Goal: Task Accomplishment & Management: Manage account settings

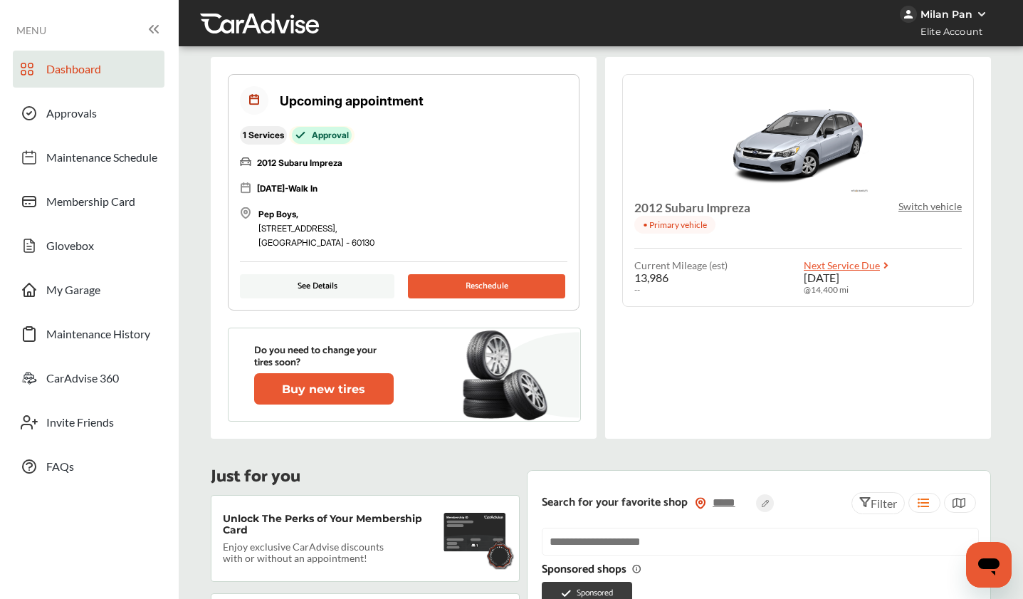
click at [445, 283] on button "Reschedule" at bounding box center [486, 286] width 157 height 24
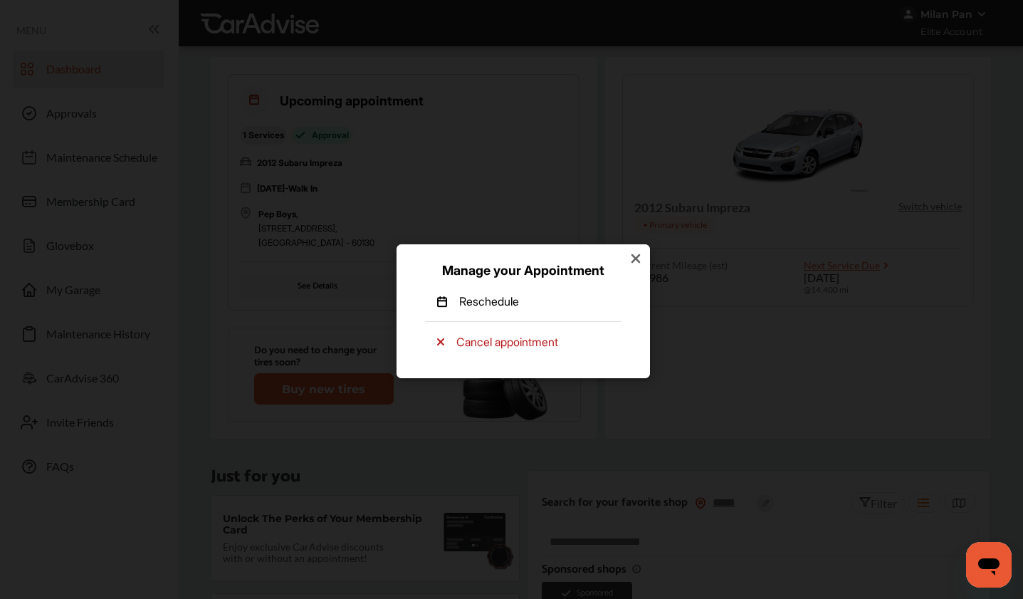
click at [501, 306] on p "Reschedule" at bounding box center [489, 301] width 60 height 16
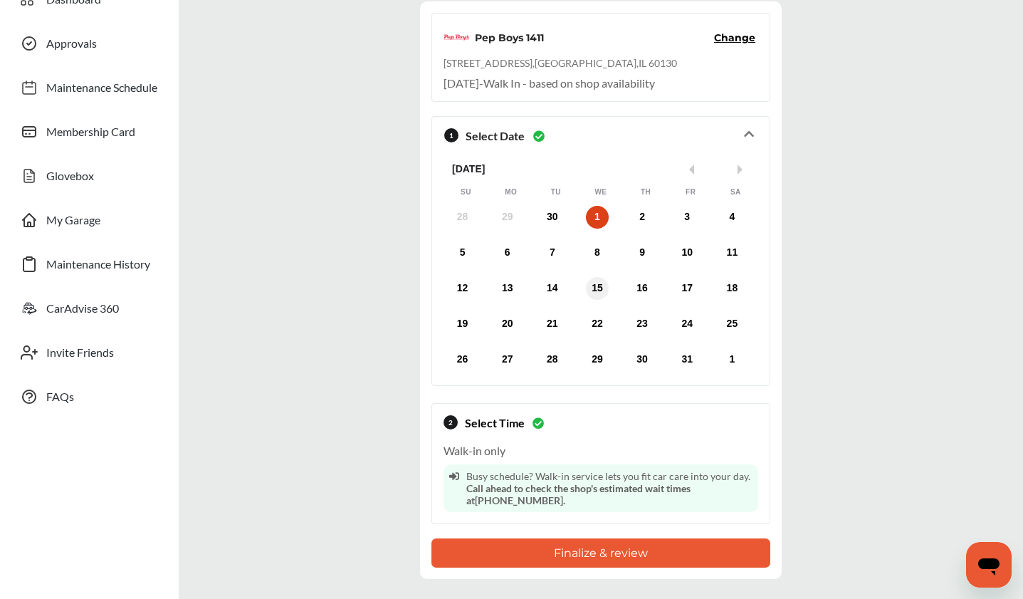
scroll to position [157, 0]
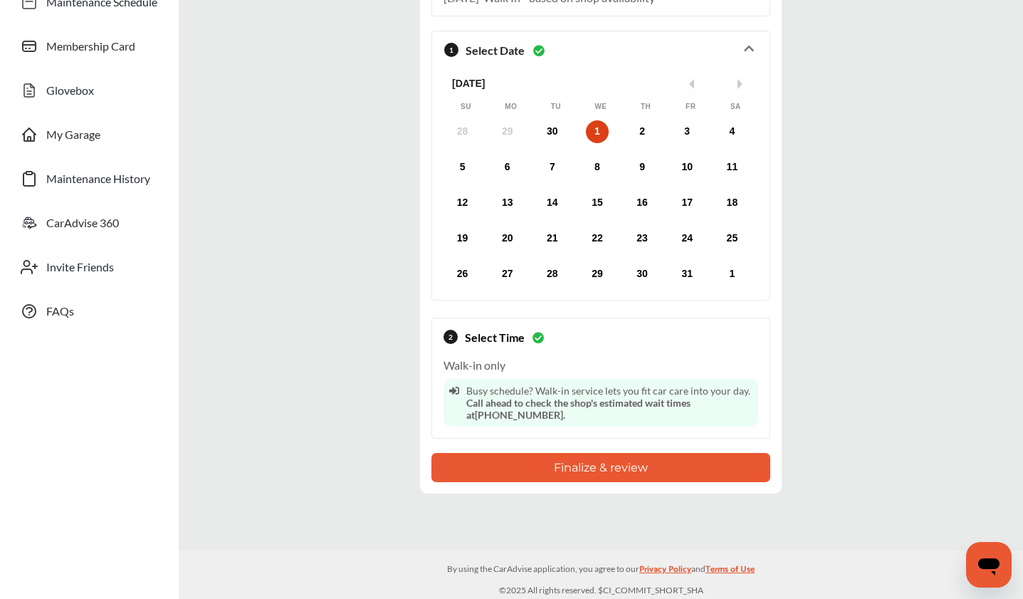
click at [614, 469] on button "Finalize & review" at bounding box center [600, 467] width 339 height 29
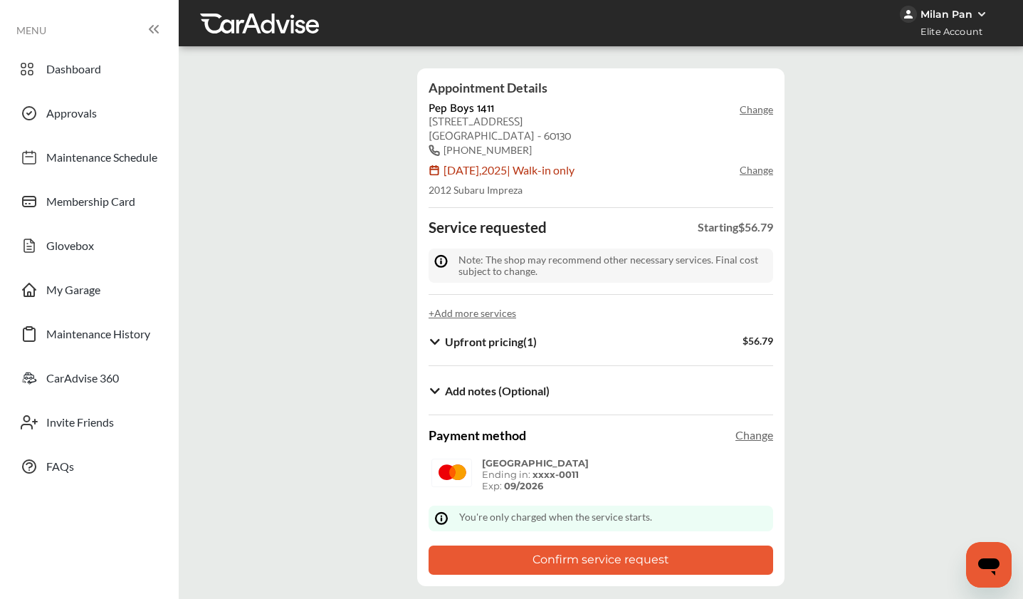
scroll to position [90, 0]
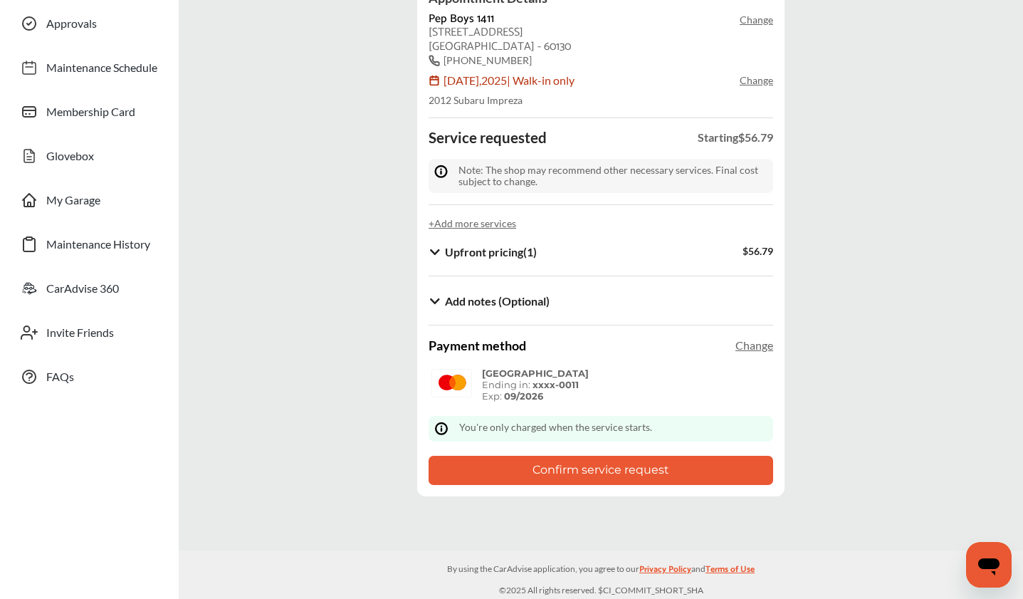
click at [633, 467] on button "Confirm service request" at bounding box center [601, 470] width 345 height 29
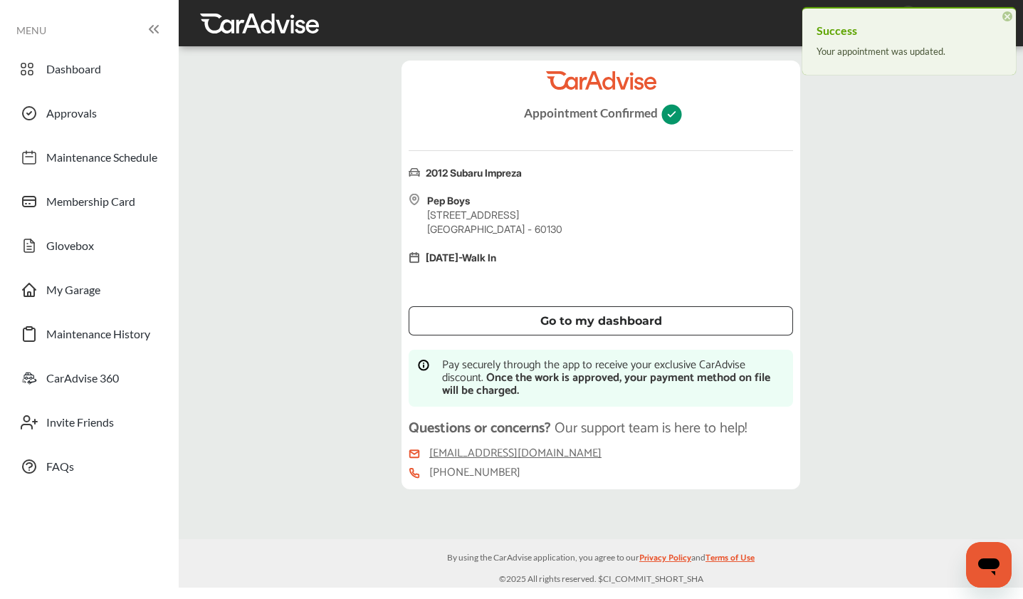
click at [670, 319] on div "Go to my dashboard" at bounding box center [601, 320] width 350 height 11
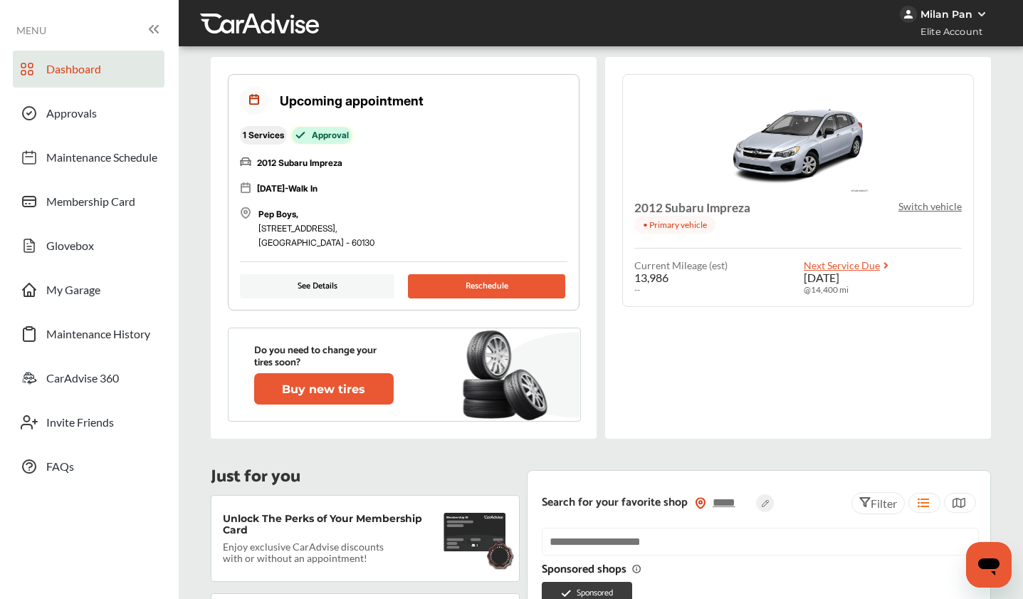
click at [366, 293] on button "See Details" at bounding box center [317, 286] width 155 height 24
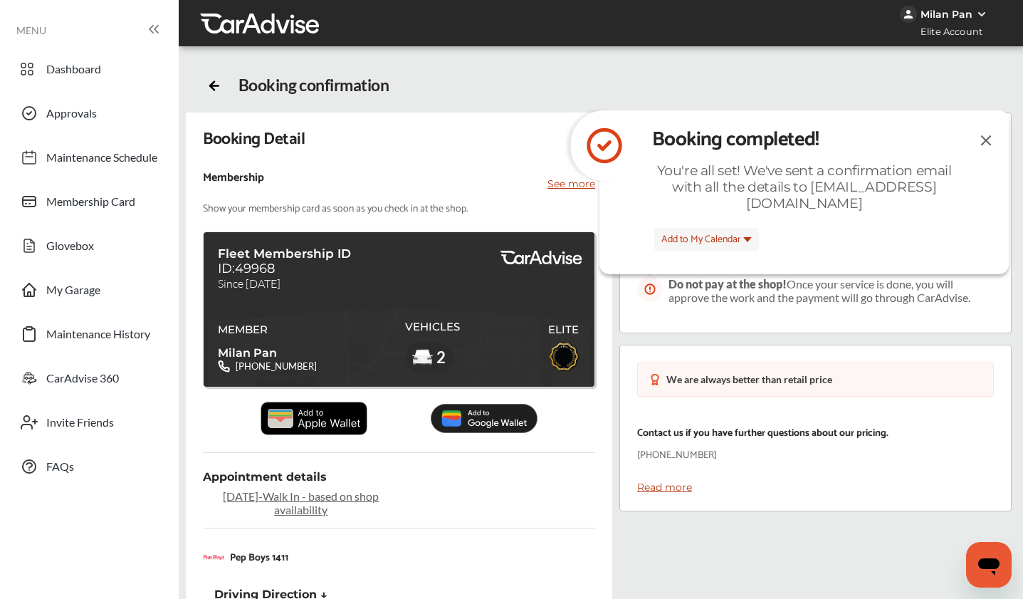
click at [984, 132] on img at bounding box center [986, 140] width 17 height 18
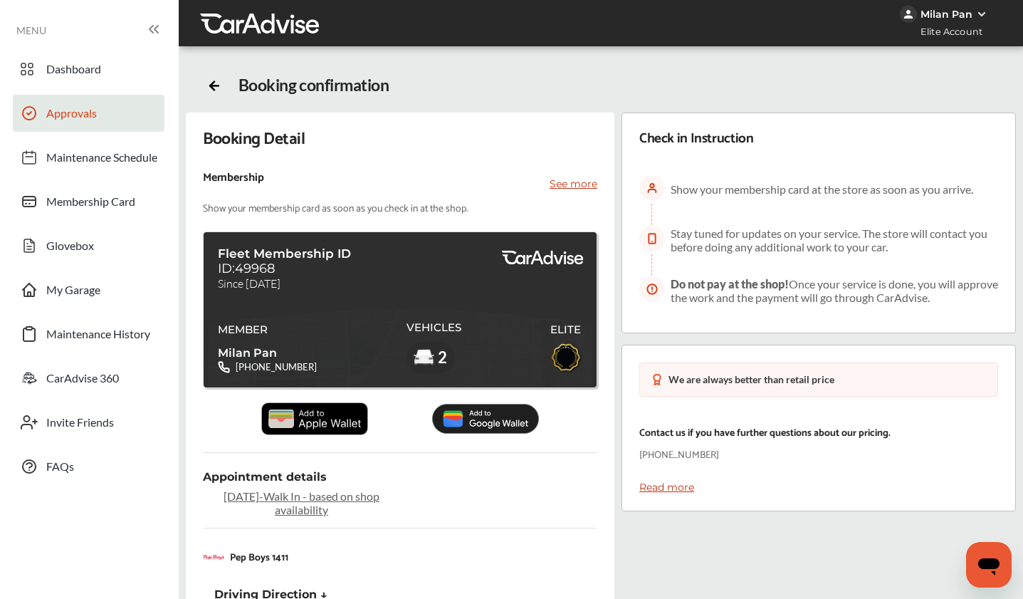
click at [80, 109] on span "Approvals" at bounding box center [71, 115] width 51 height 19
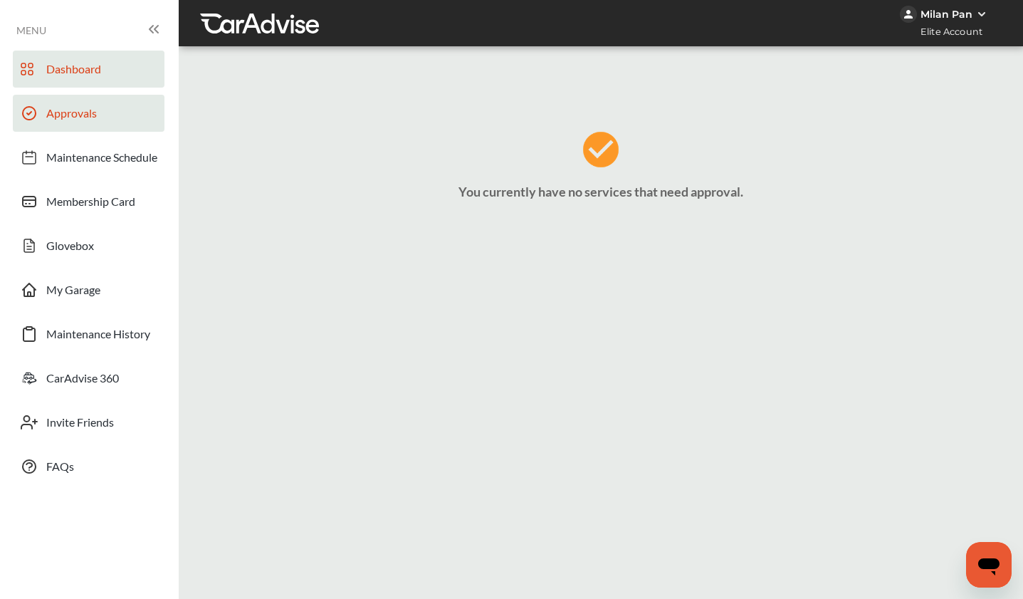
click at [90, 70] on span "Dashboard" at bounding box center [73, 71] width 55 height 19
click at [97, 74] on span "Dashboard" at bounding box center [73, 71] width 55 height 19
click at [107, 80] on link "Dashboard" at bounding box center [89, 69] width 152 height 37
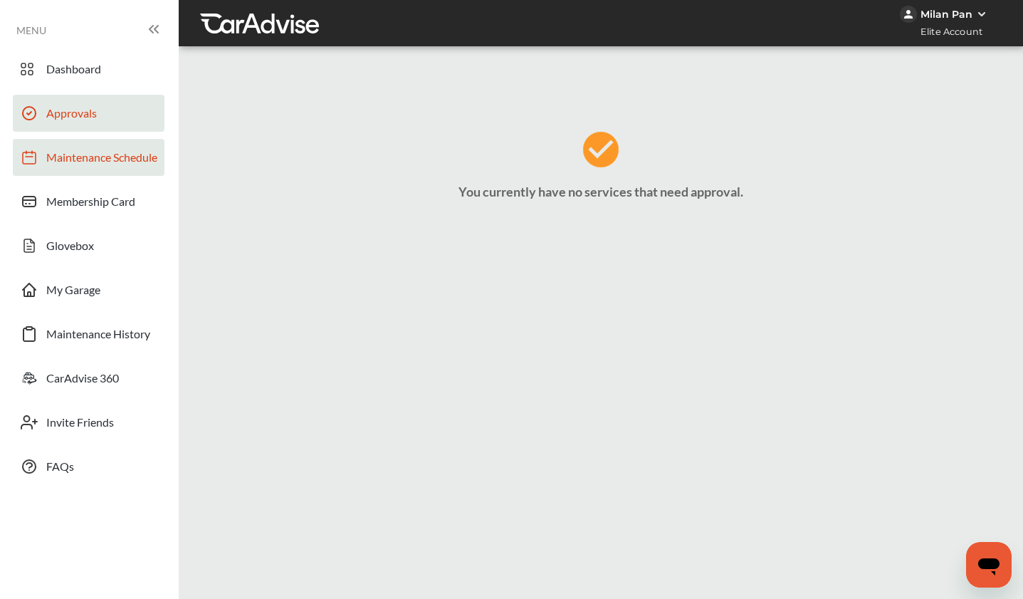
click at [109, 167] on span "Maintenance Schedule" at bounding box center [101, 159] width 111 height 19
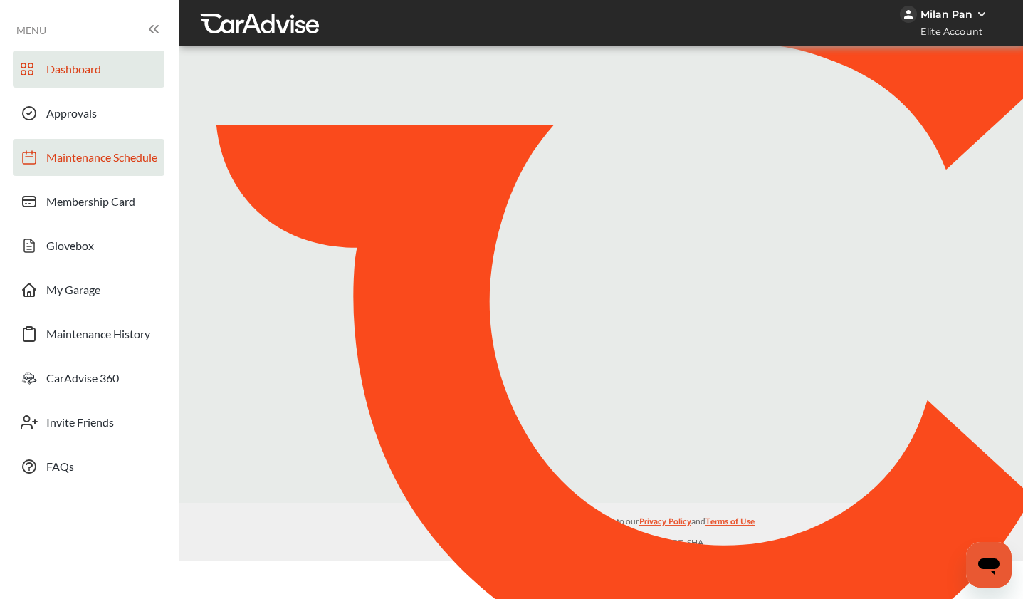
click at [83, 66] on span "Dashboard" at bounding box center [73, 71] width 55 height 19
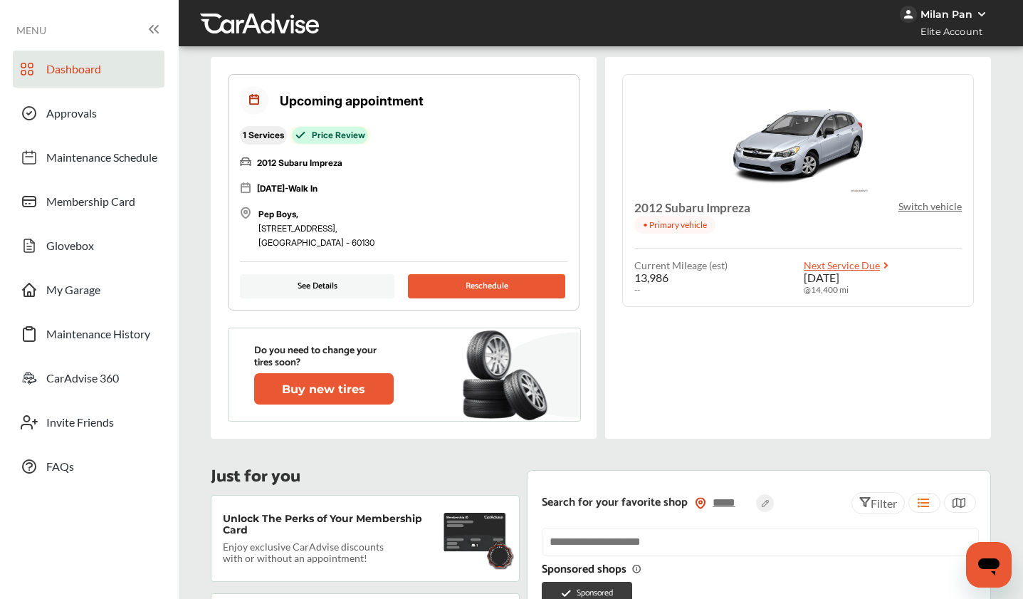
click at [348, 281] on button "See Details" at bounding box center [317, 286] width 155 height 24
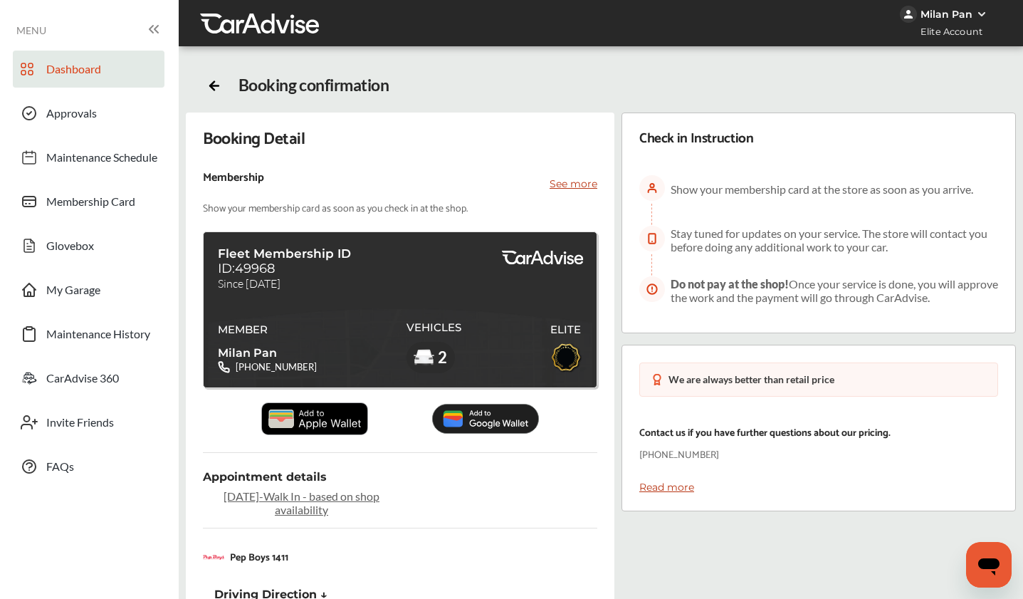
click at [82, 73] on span "Dashboard" at bounding box center [73, 71] width 55 height 19
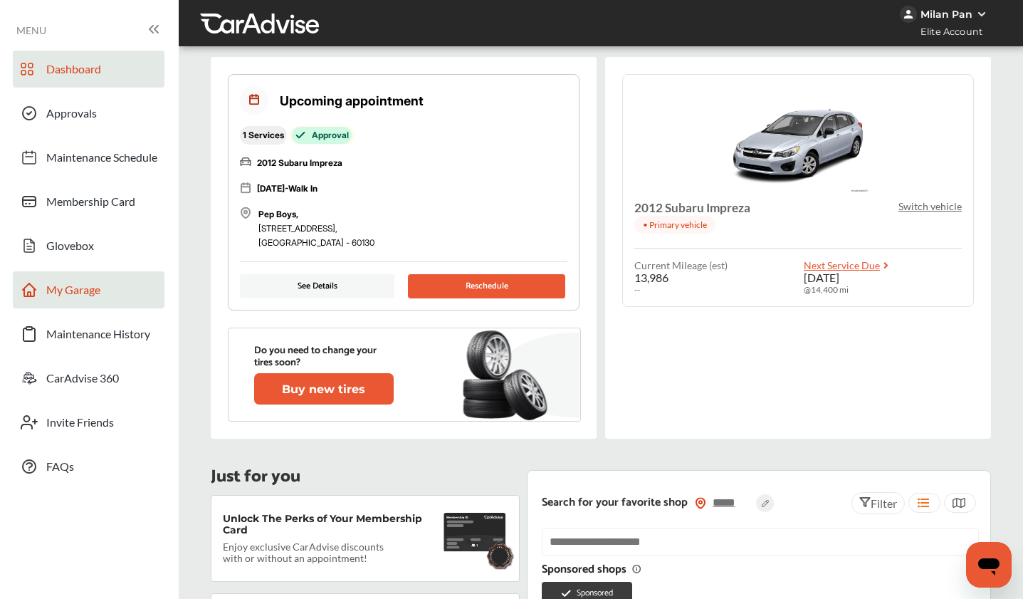
click at [96, 301] on span "My Garage" at bounding box center [73, 292] width 54 height 19
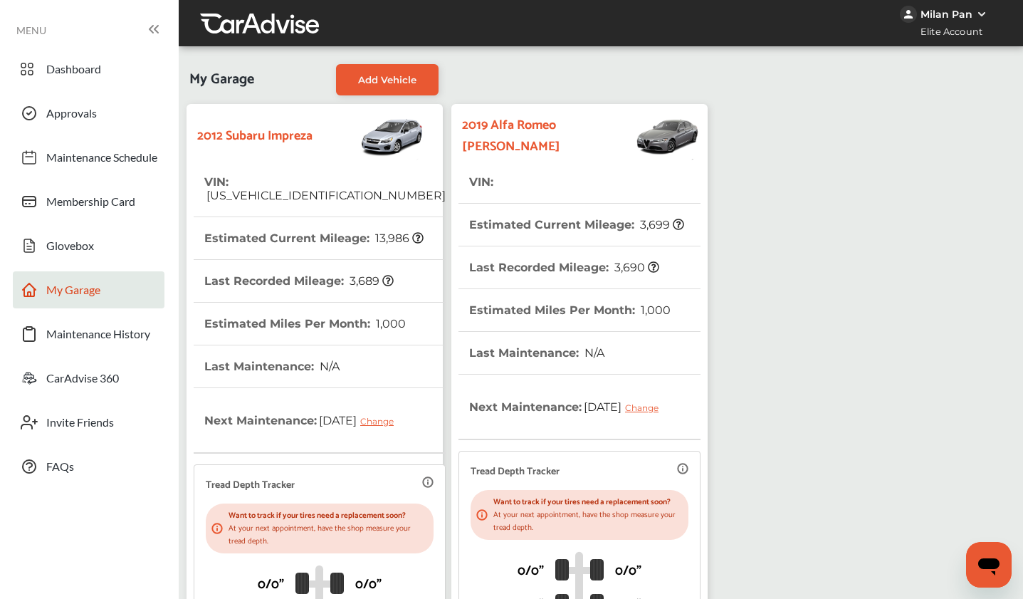
click at [416, 232] on icon at bounding box center [417, 237] width 11 height 11
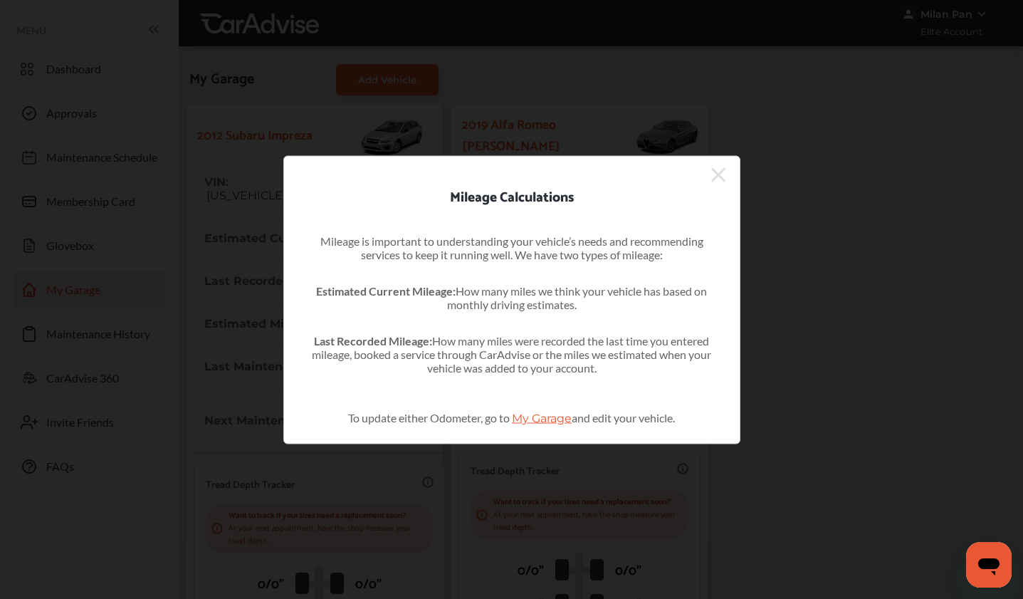
click at [717, 173] on icon at bounding box center [718, 174] width 14 height 14
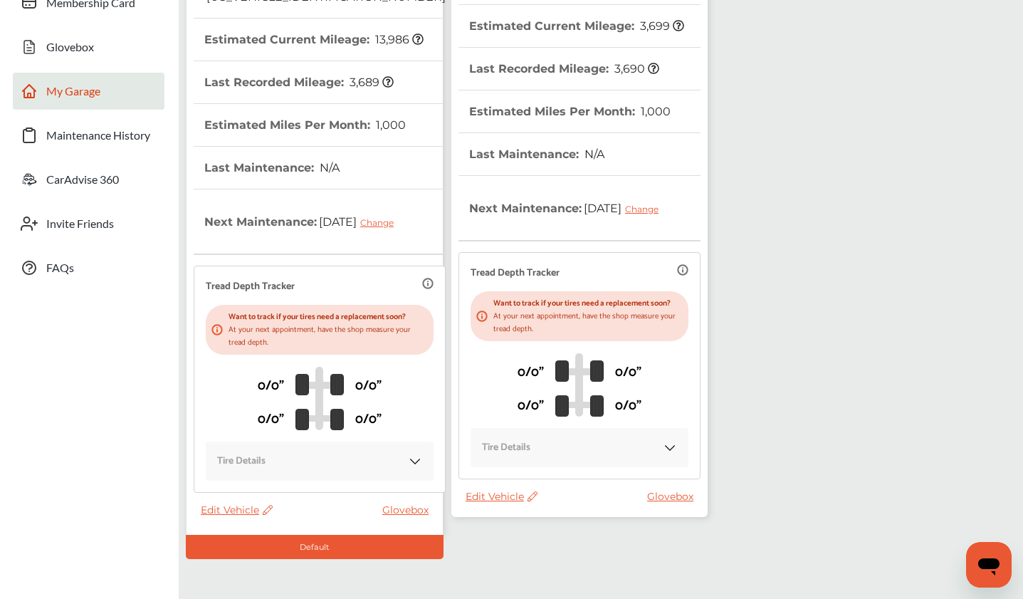
scroll to position [204, 0]
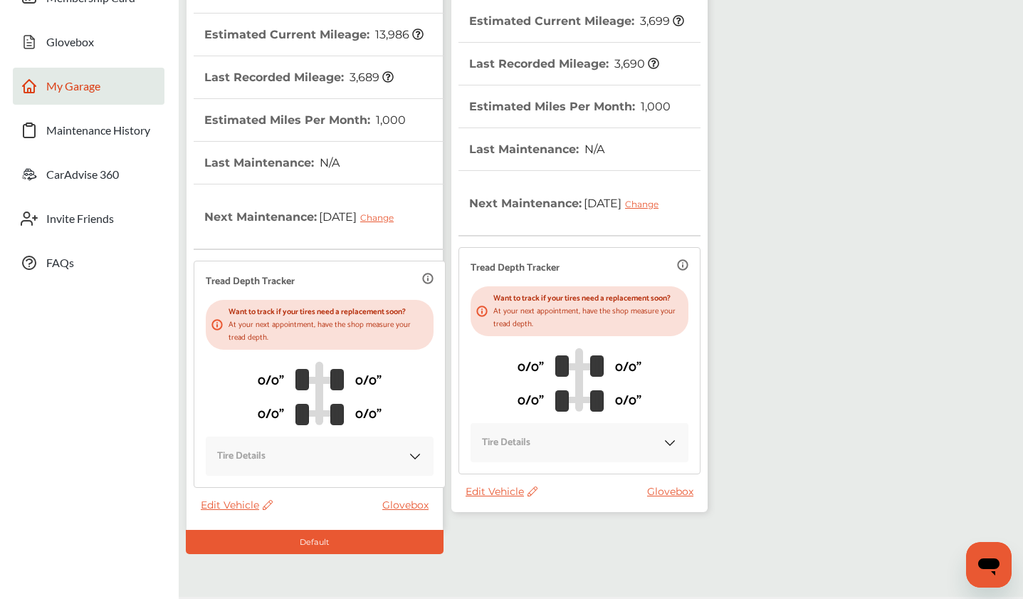
click at [422, 280] on icon at bounding box center [427, 278] width 11 height 11
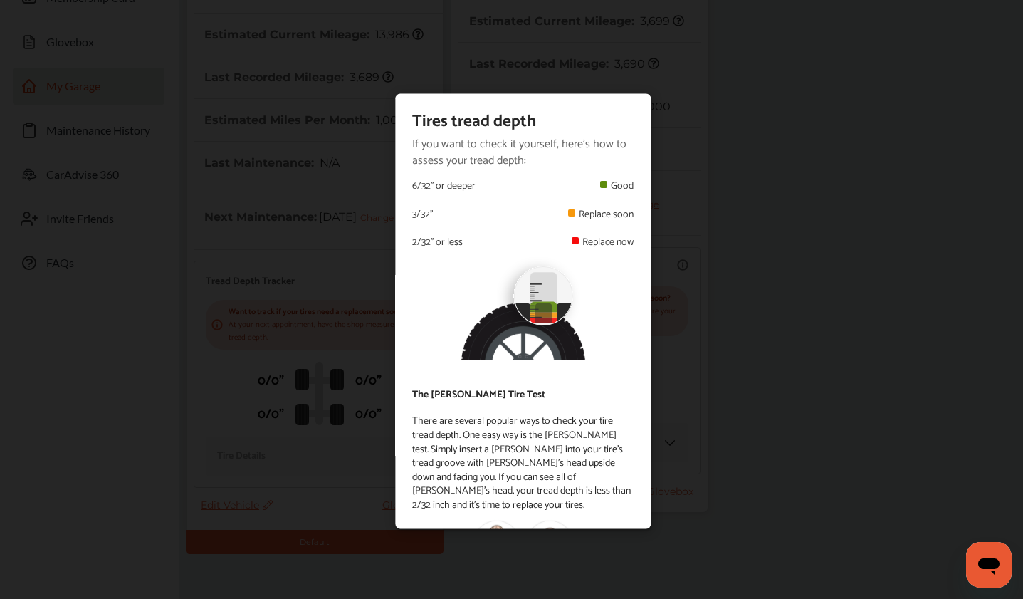
click at [782, 317] on div "Tires tread depth If you want to check it yourself, here's how to assess your t…" at bounding box center [523, 311] width 1046 height 622
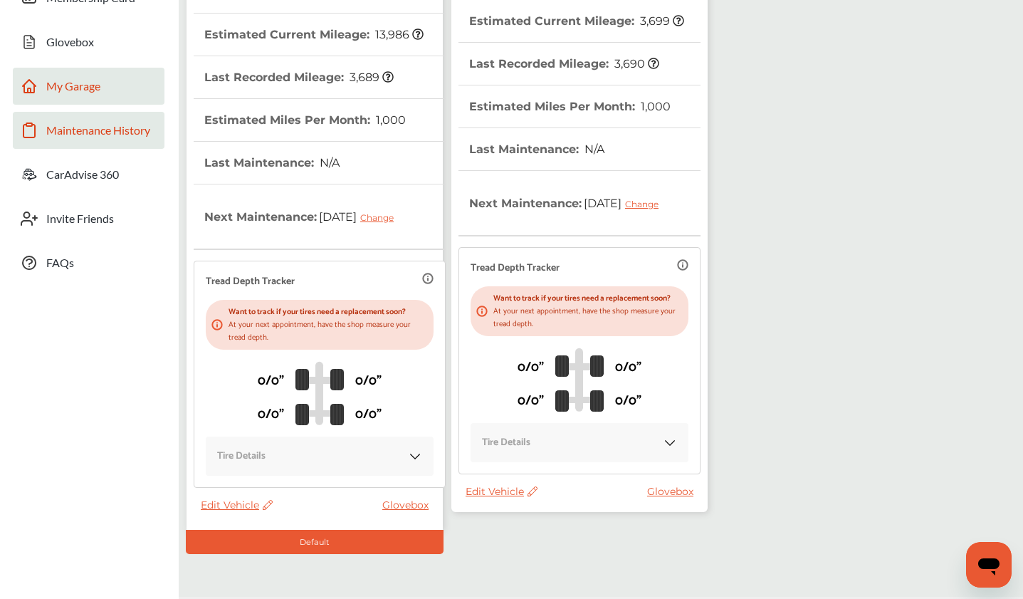
click at [84, 127] on span "Maintenance History" at bounding box center [98, 132] width 104 height 19
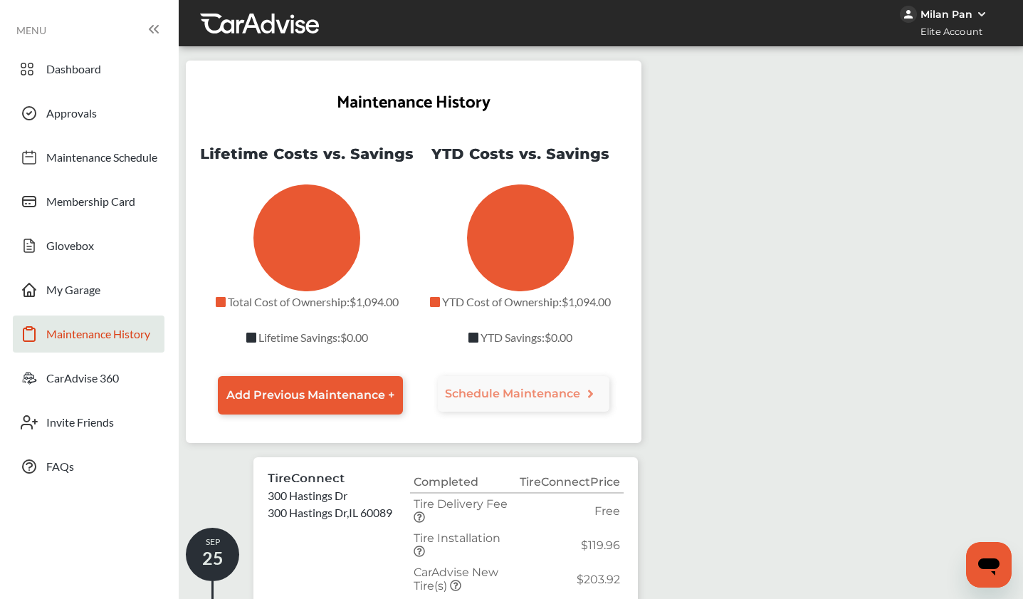
click at [425, 516] on icon at bounding box center [419, 516] width 11 height 11
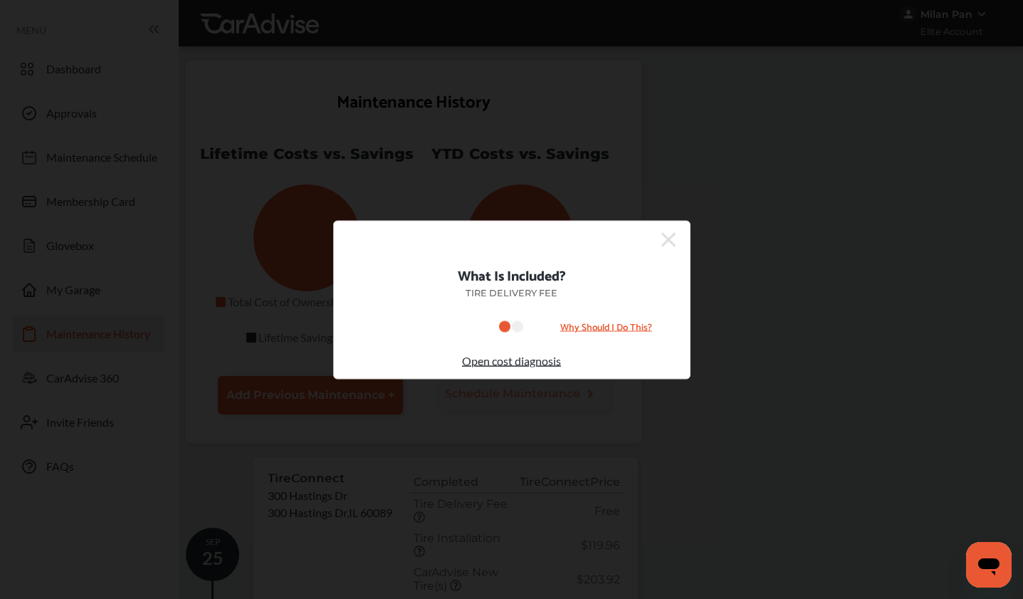
click at [671, 241] on icon at bounding box center [668, 239] width 14 height 14
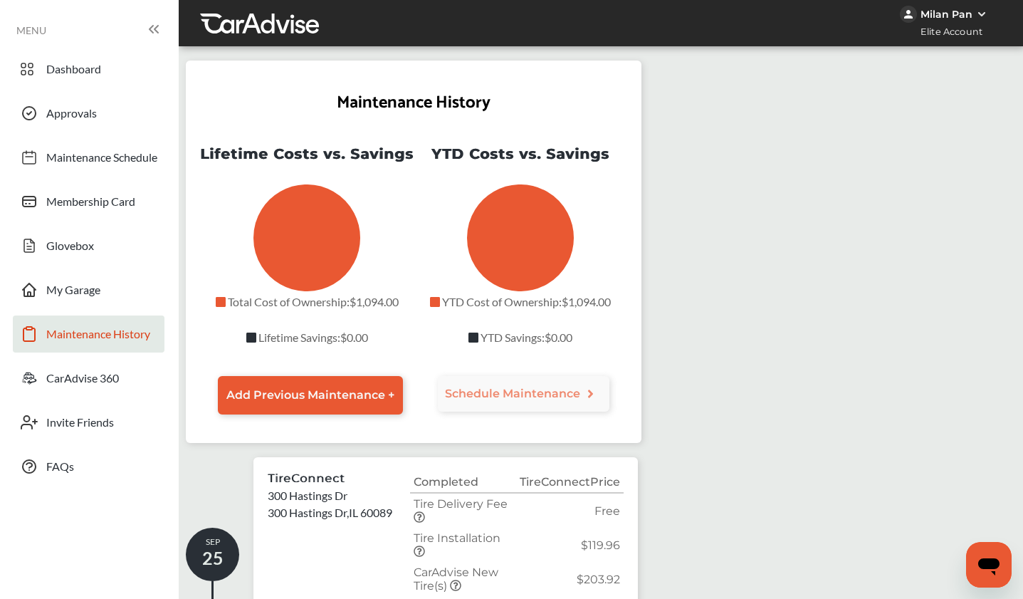
click at [425, 545] on icon at bounding box center [419, 550] width 11 height 11
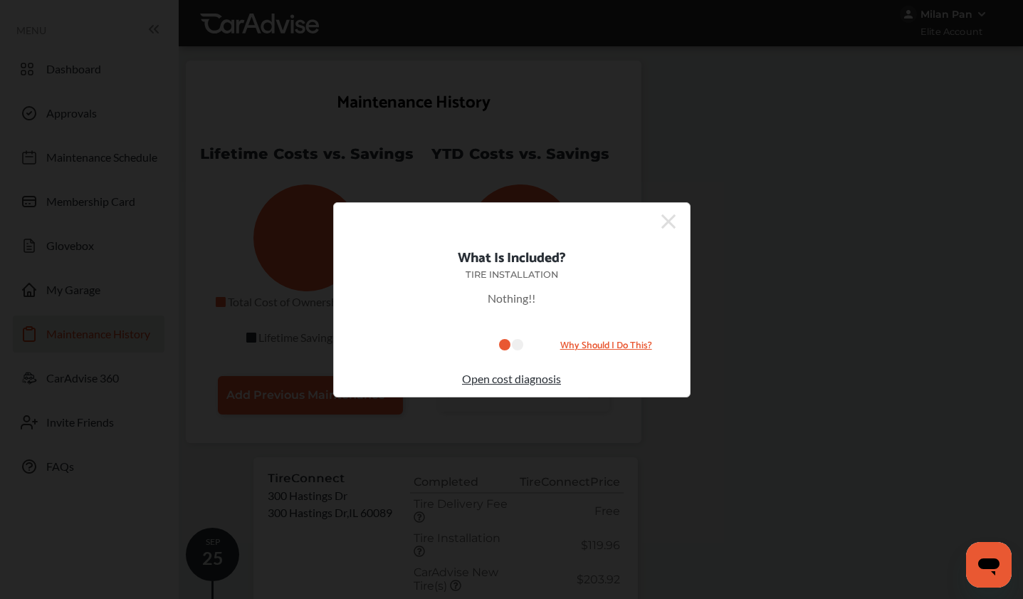
click at [511, 538] on div "What Is Included? Tire Installation Nothing!! Why Should I Do This? Open cost d…" at bounding box center [511, 299] width 1023 height 599
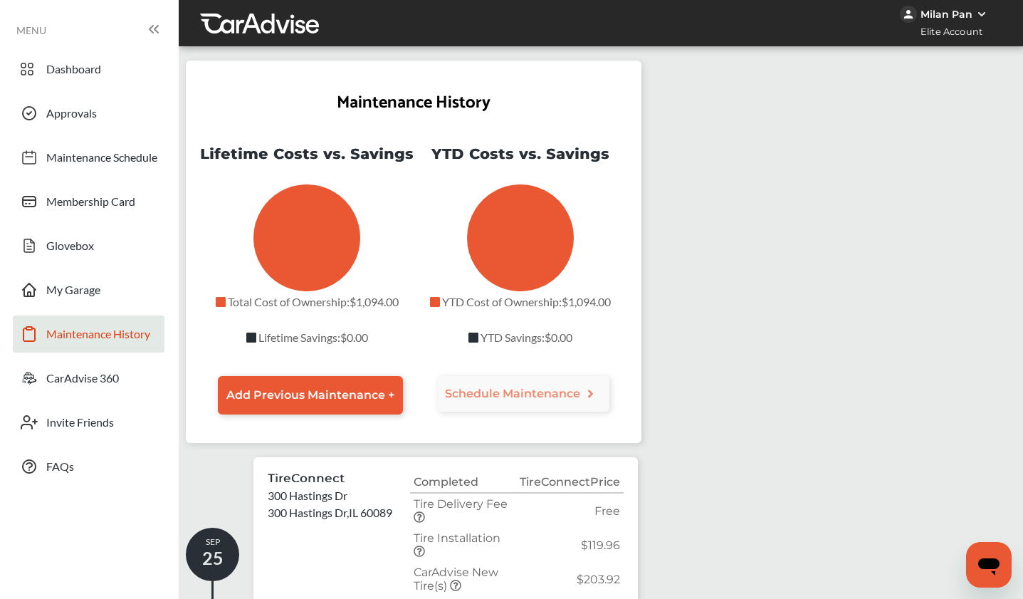
click at [461, 580] on icon at bounding box center [455, 585] width 11 height 11
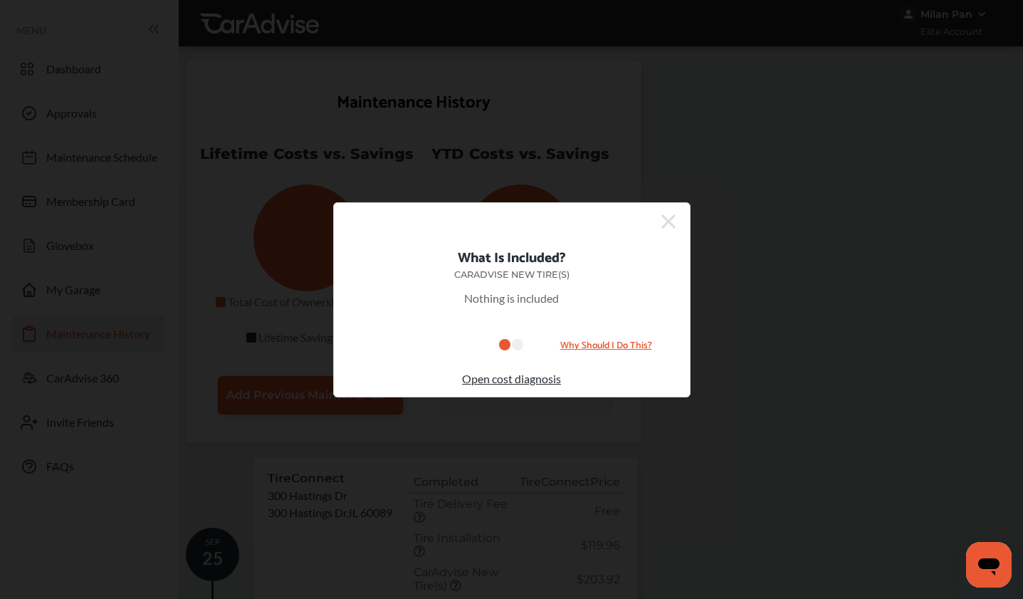
click at [488, 558] on div "What Is Included? CarAdvise New Tire(s) Nothing is included Why Should I Do Thi…" at bounding box center [511, 299] width 1023 height 599
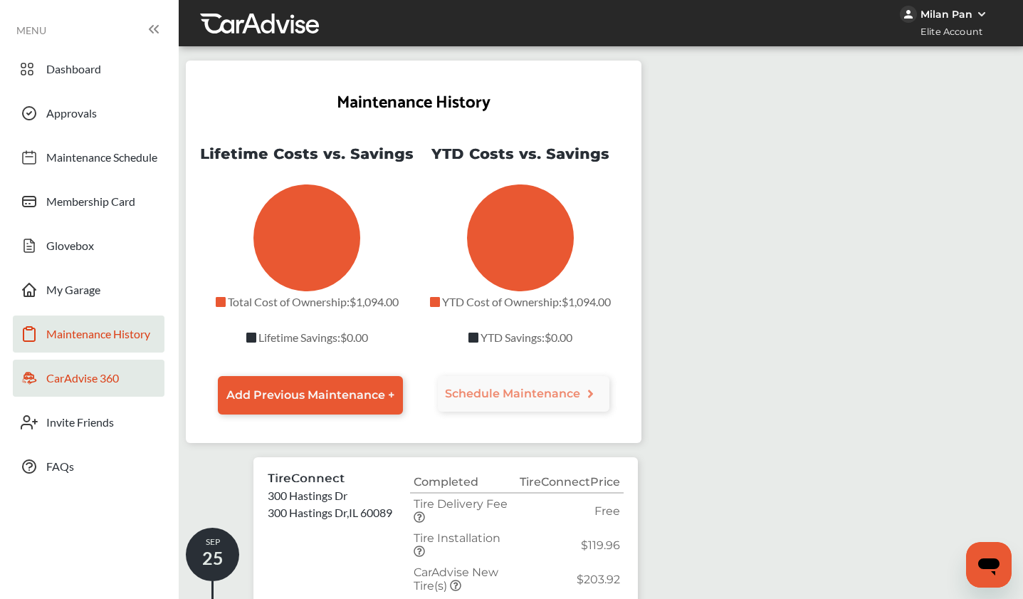
click at [89, 375] on span "CarAdvise 360" at bounding box center [82, 380] width 73 height 19
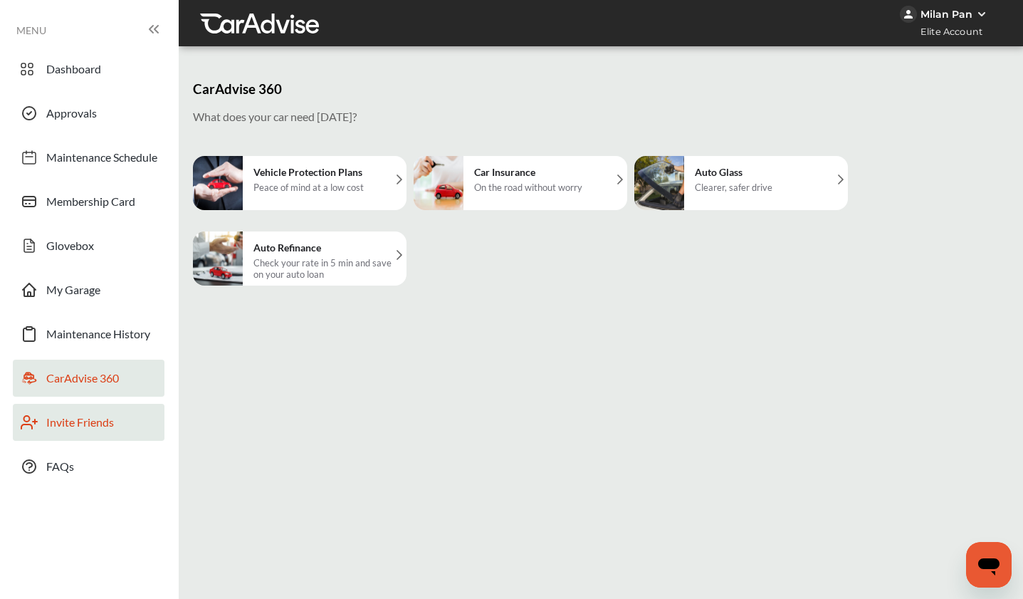
click at [98, 419] on span "Invite Friends" at bounding box center [80, 424] width 68 height 19
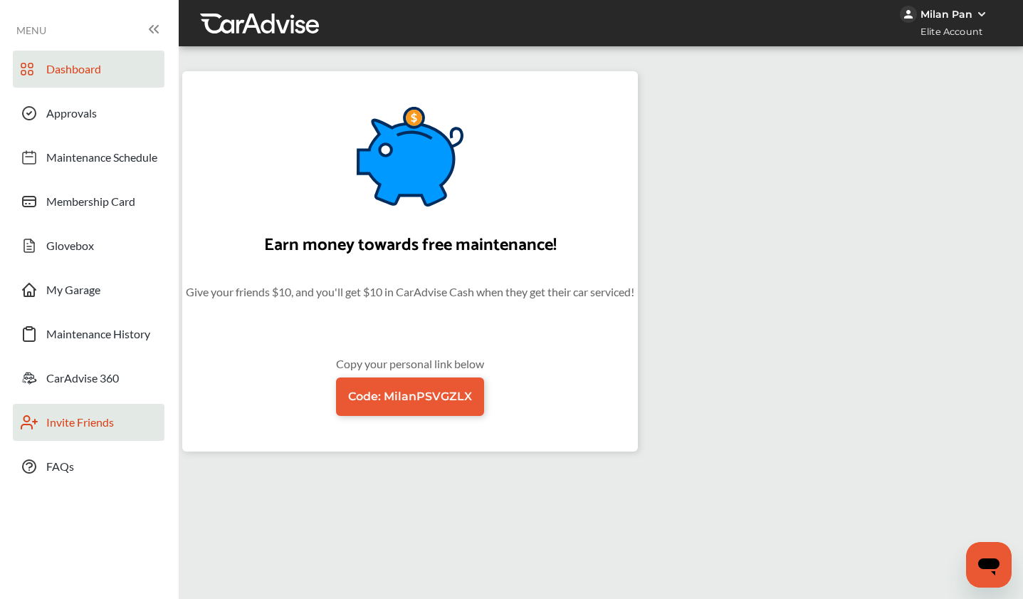
click at [83, 61] on link "Dashboard" at bounding box center [89, 69] width 152 height 37
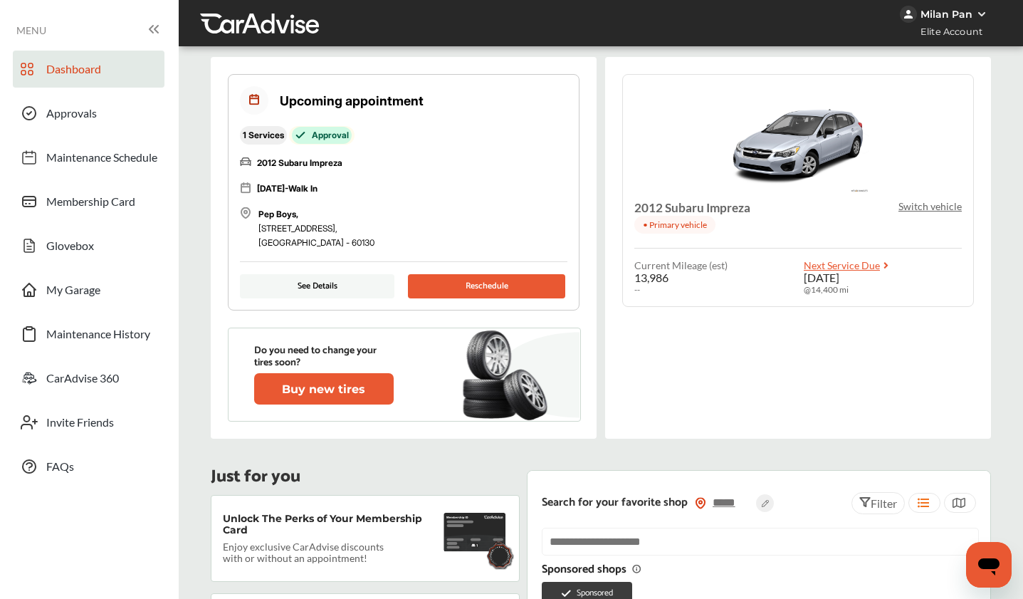
click at [350, 280] on button "See Details" at bounding box center [317, 286] width 155 height 24
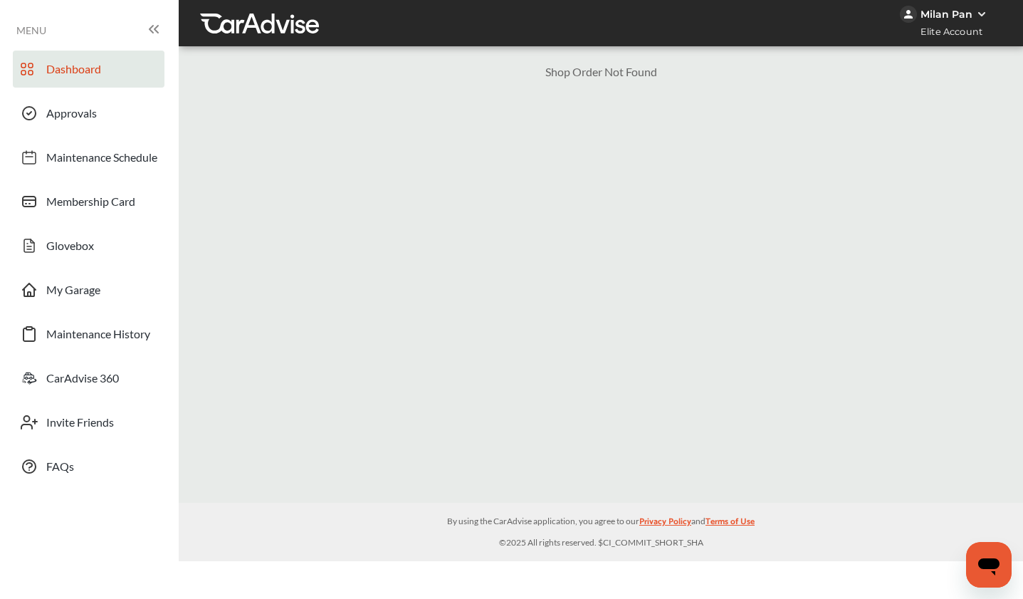
click at [125, 61] on link "Dashboard" at bounding box center [89, 69] width 152 height 37
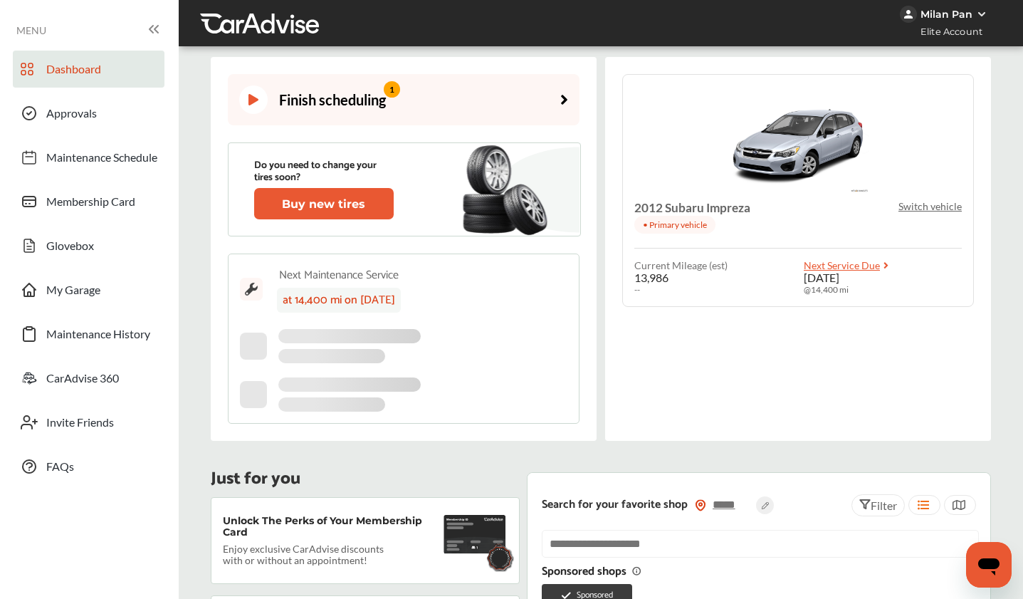
click at [344, 100] on div "Finish scheduling 1" at bounding box center [312, 99] width 147 height 28
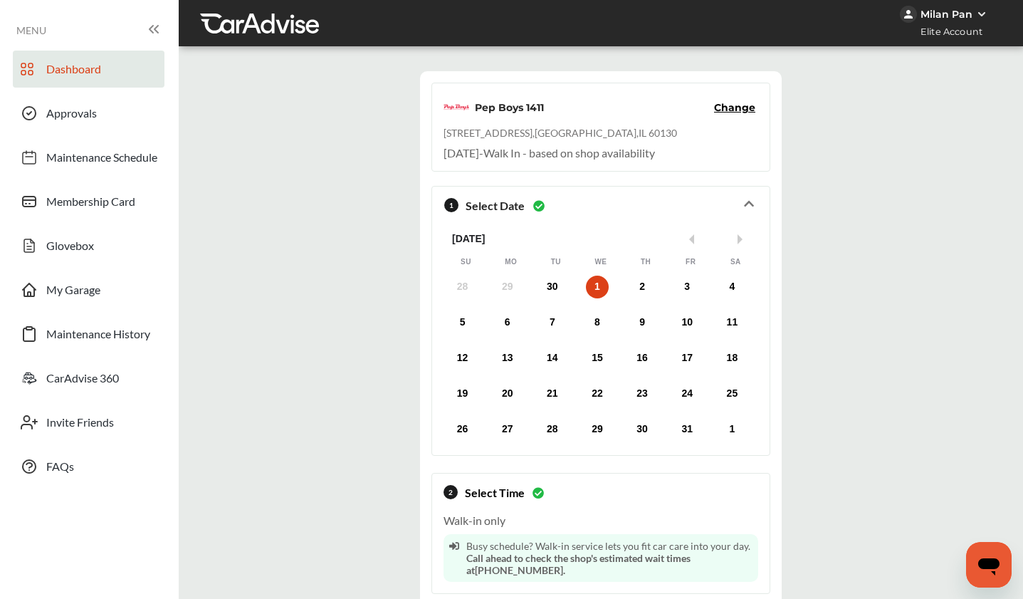
click at [110, 78] on link "Dashboard" at bounding box center [89, 69] width 152 height 37
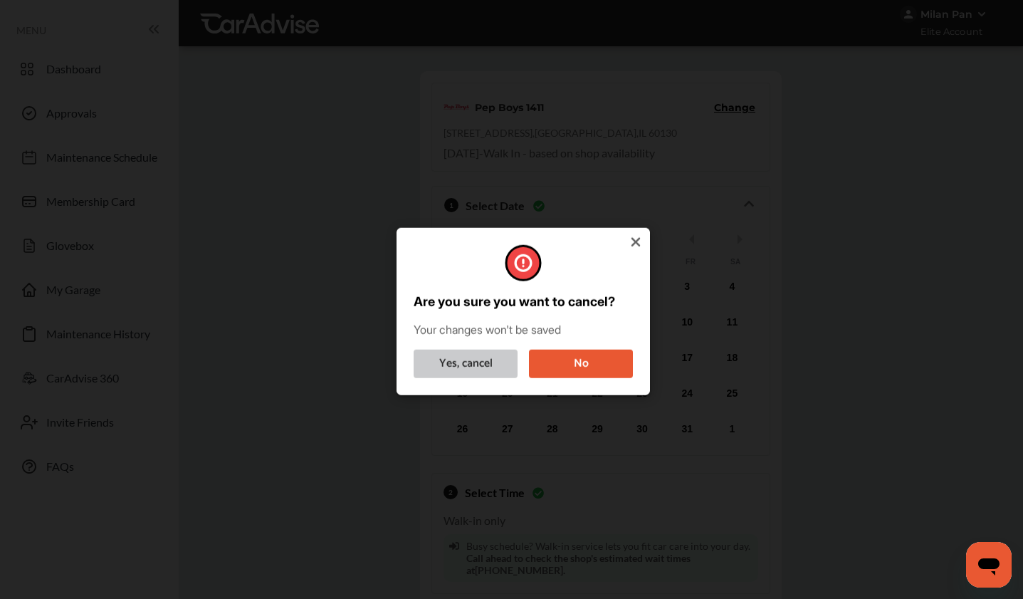
click at [495, 362] on button "Yes, cancel" at bounding box center [466, 363] width 104 height 28
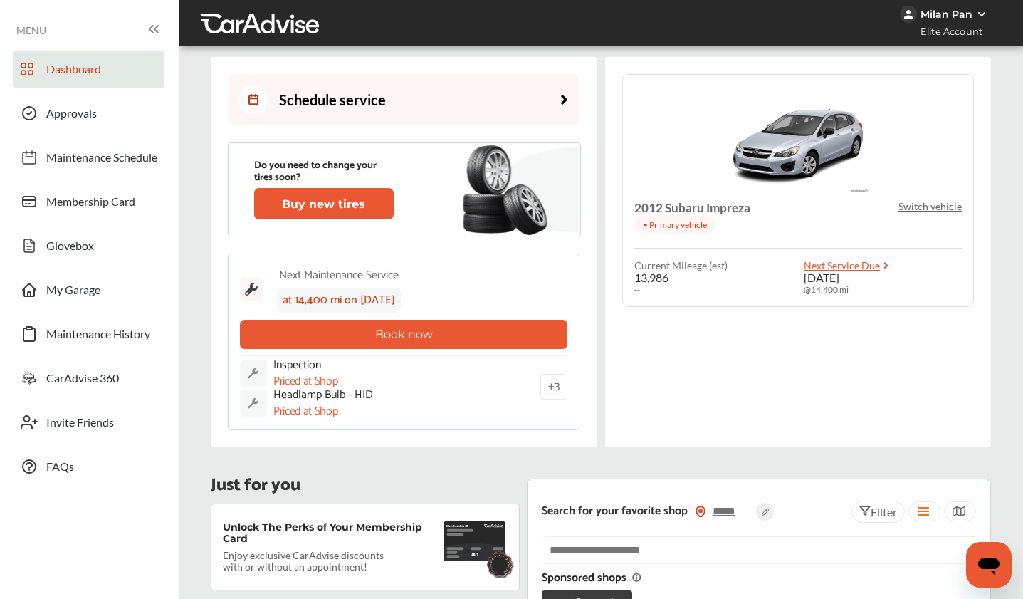
click at [401, 276] on div "Next Maintenance Service" at bounding box center [339, 275] width 124 height 19
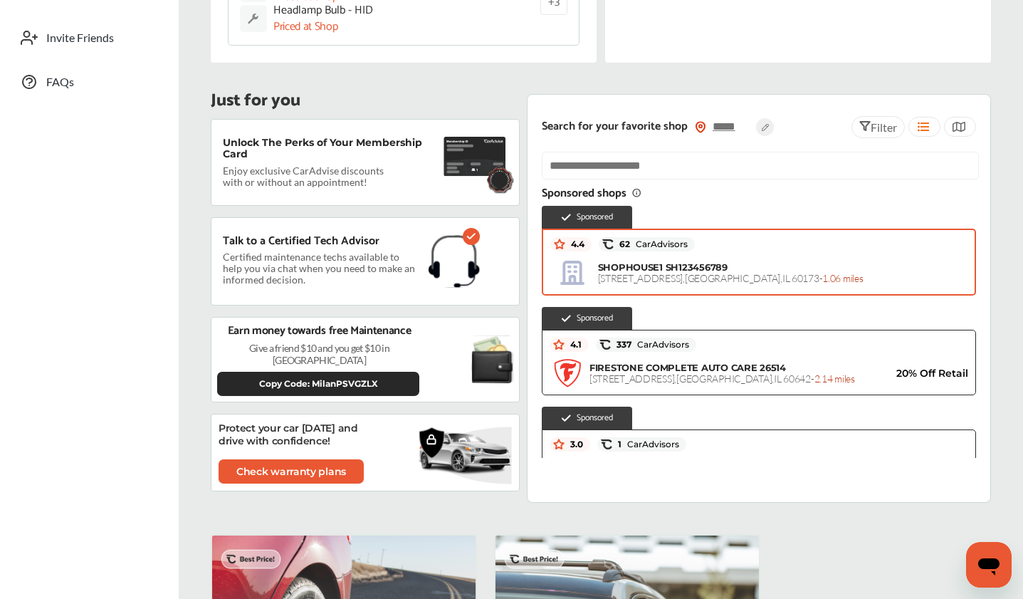
scroll to position [375, 0]
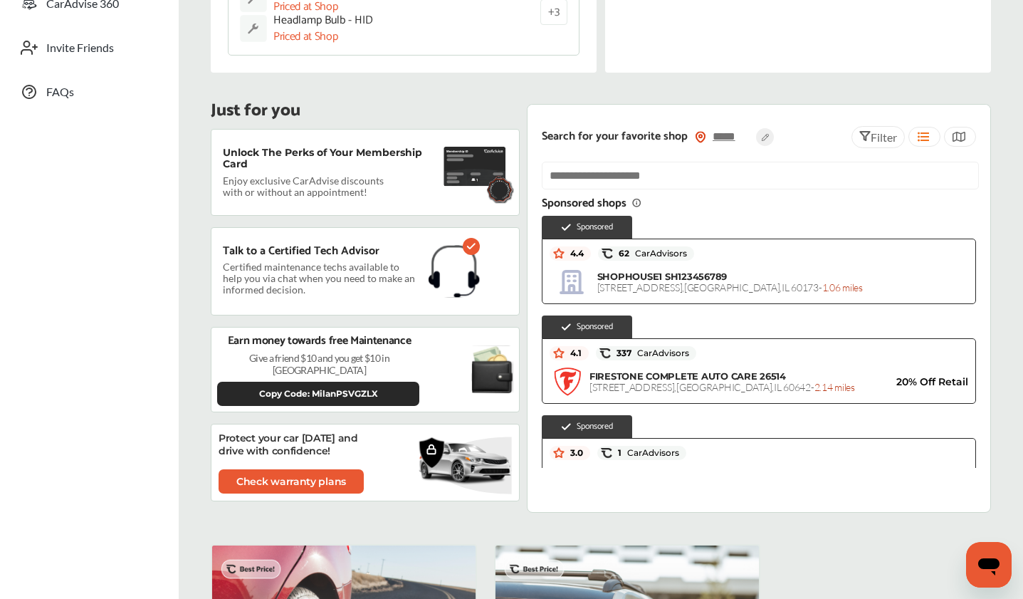
click at [637, 204] on icon at bounding box center [637, 203] width 0 height 1
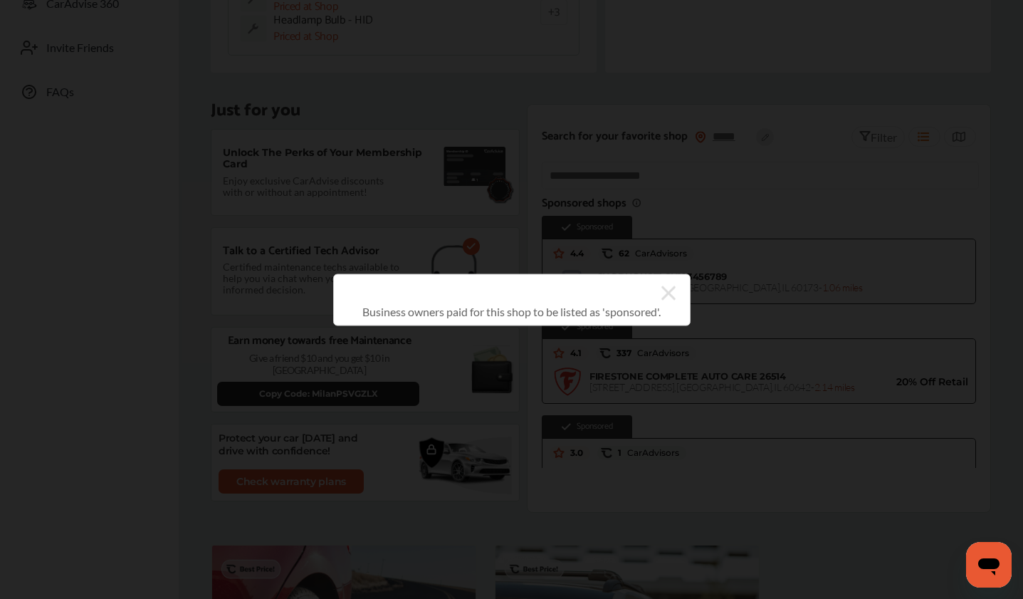
click at [664, 285] on icon at bounding box center [668, 292] width 14 height 23
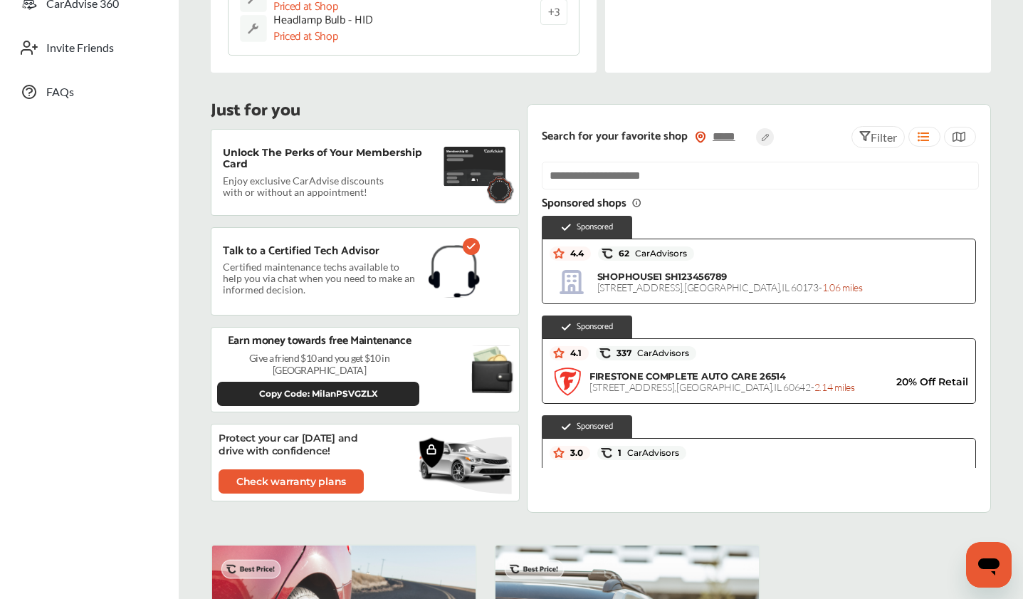
click at [572, 200] on div at bounding box center [759, 181] width 434 height 39
drag, startPoint x: 625, startPoint y: 202, endPoint x: 553, endPoint y: 200, distance: 71.9
click at [553, 200] on div "Sponsored shops Sponsored 4.4 62 CarAdvisors SHOPHOUSE1 SH123456789 [STREET_ADD…" at bounding box center [759, 315] width 434 height 306
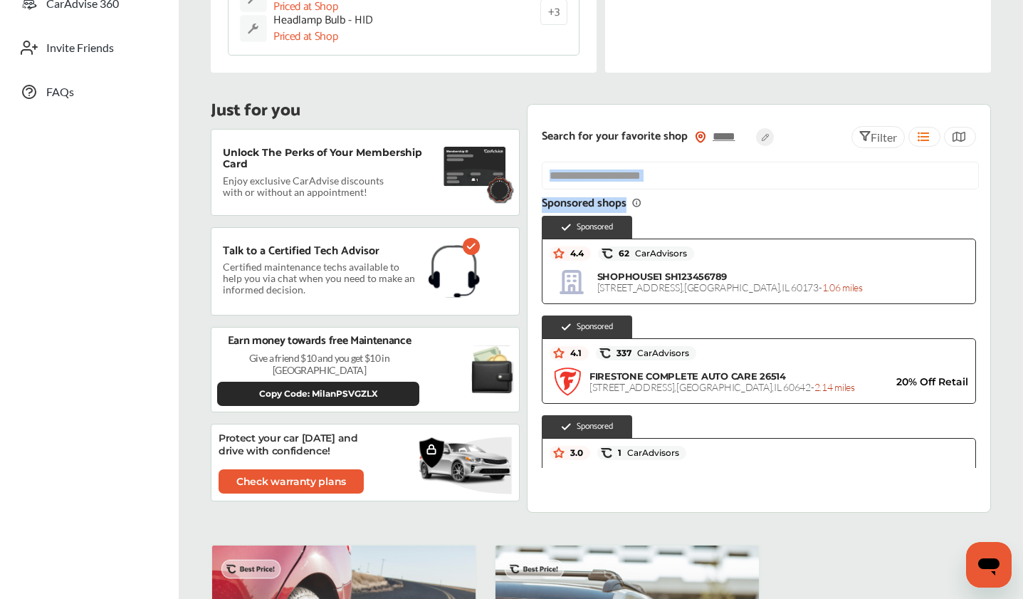
copy div "Sponsored shops"
